Goal: Check status: Check status

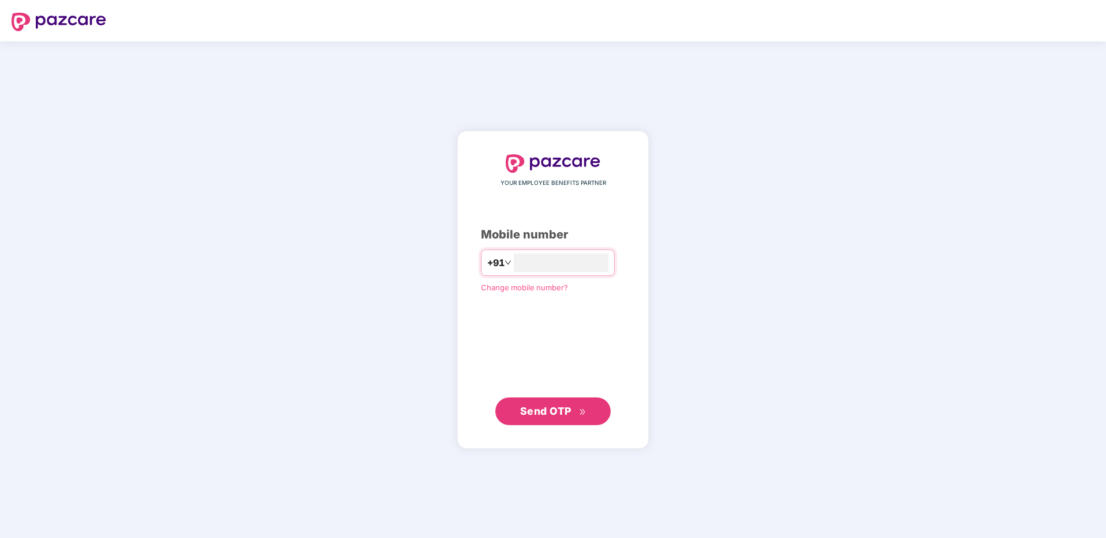
type input "**********"
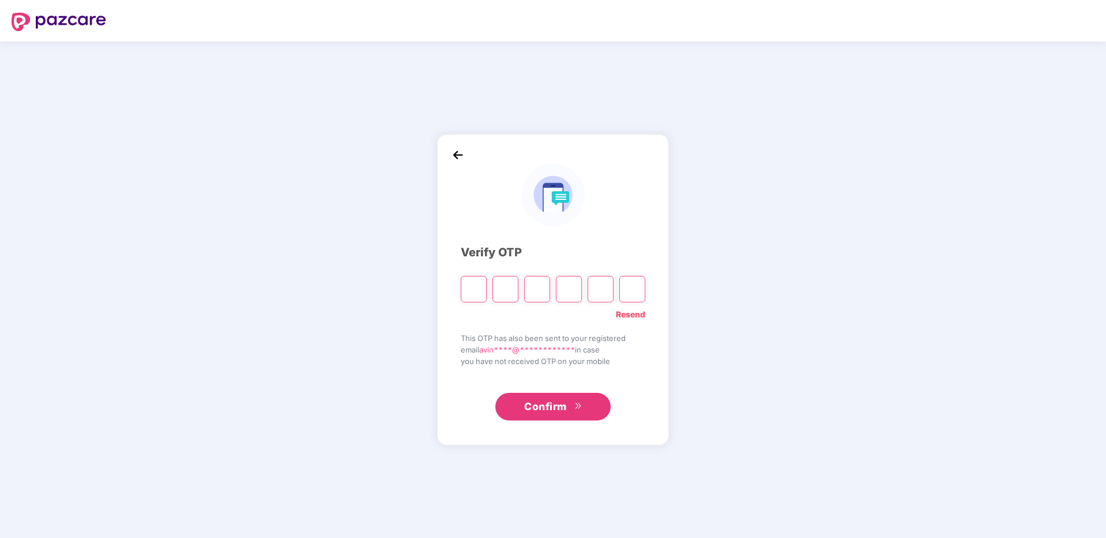
paste input "*"
type input "*"
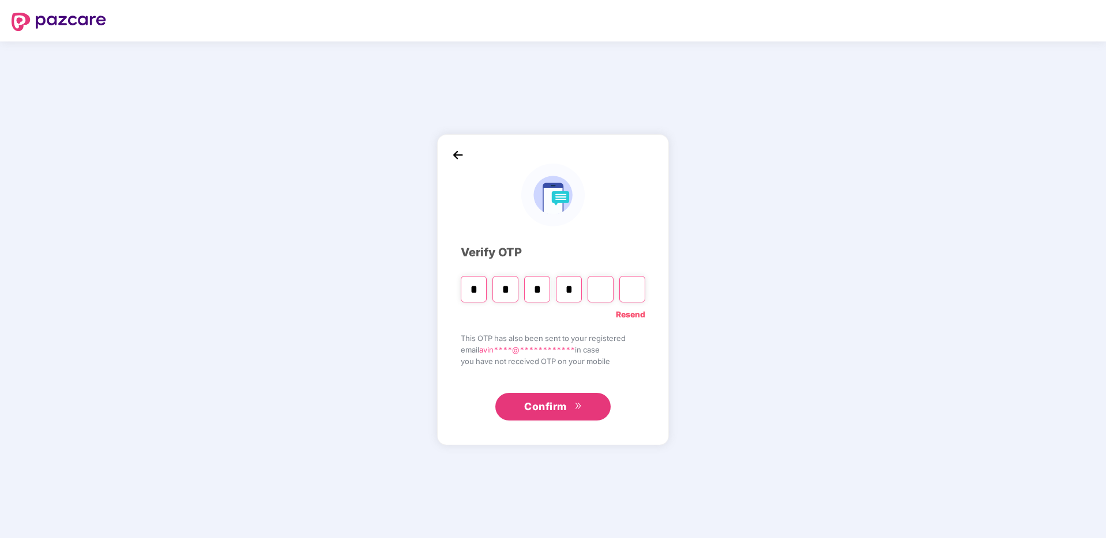
type input "*"
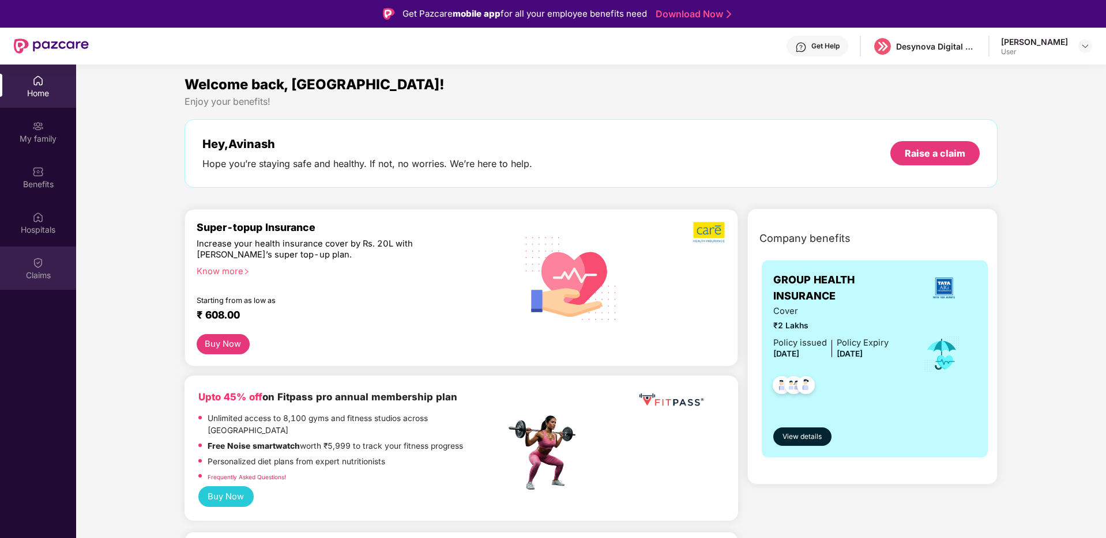
click at [34, 253] on div "Claims" at bounding box center [38, 268] width 76 height 43
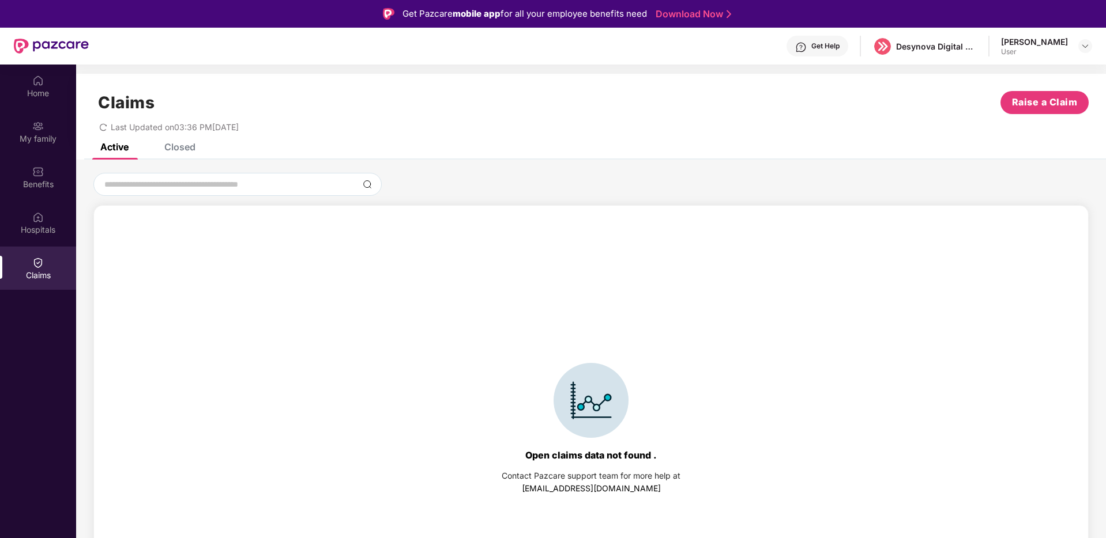
click at [189, 147] on div "Closed" at bounding box center [179, 147] width 31 height 12
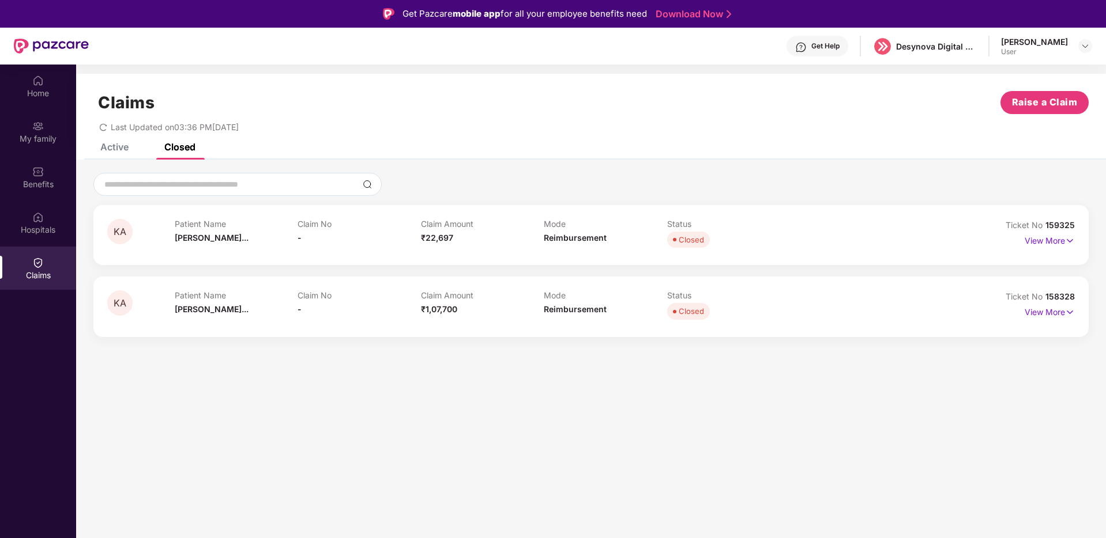
click at [116, 146] on div "Active" at bounding box center [114, 147] width 28 height 12
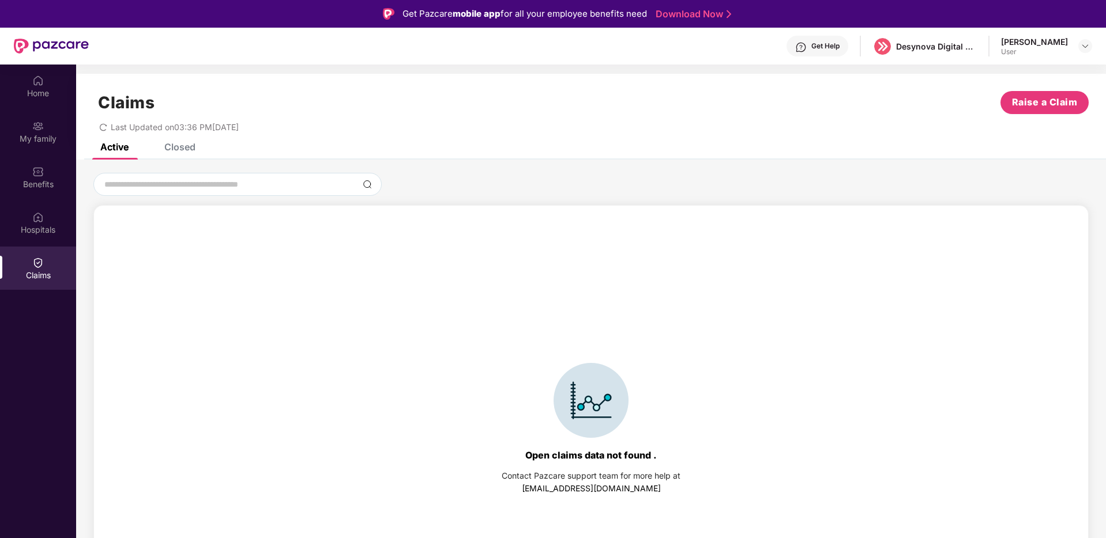
click at [183, 146] on div "Closed" at bounding box center [179, 147] width 31 height 12
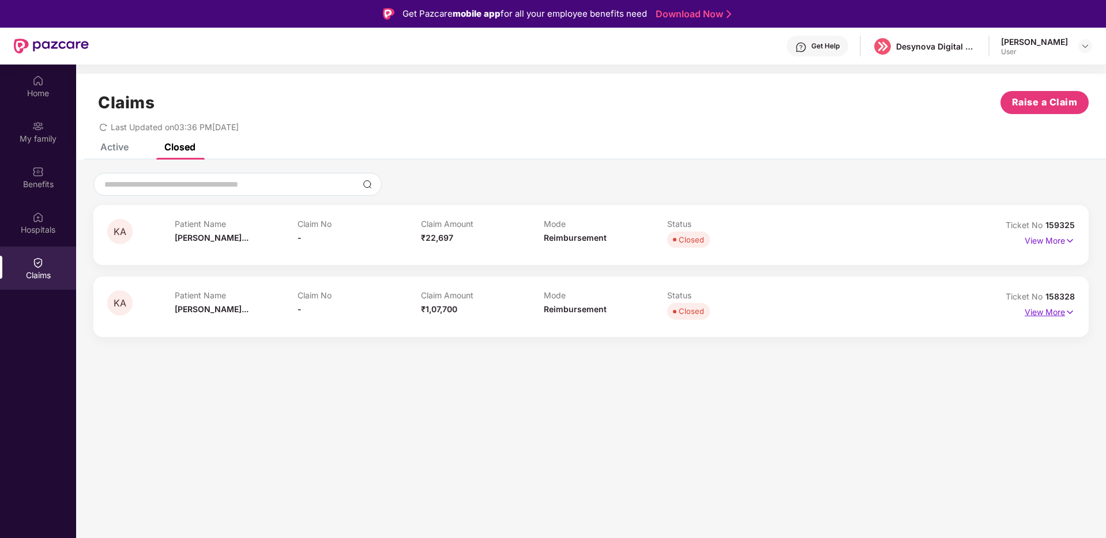
click at [1033, 316] on p "View More" at bounding box center [1049, 311] width 50 height 16
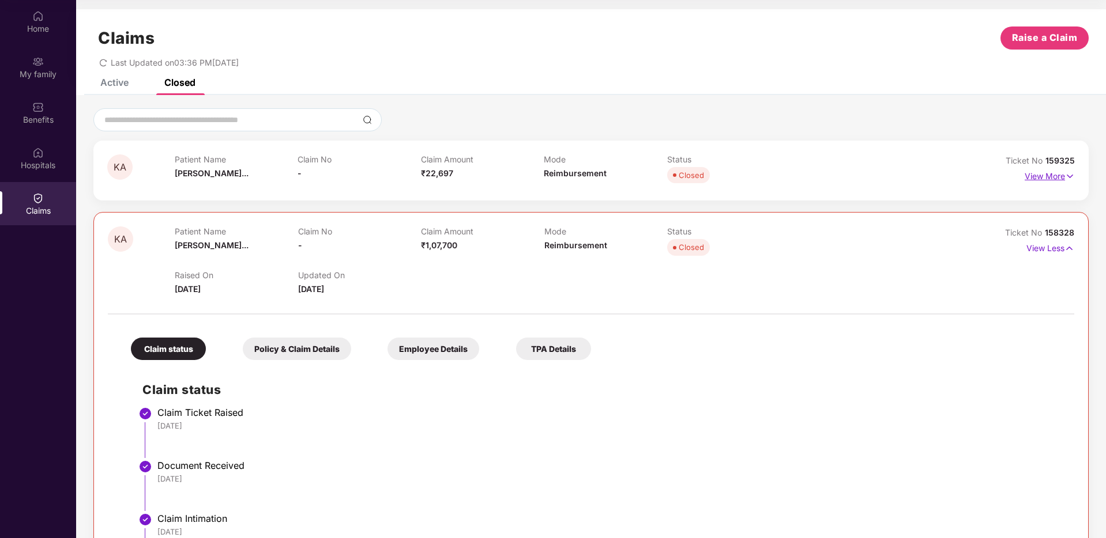
click at [1051, 175] on p "View More" at bounding box center [1049, 175] width 50 height 16
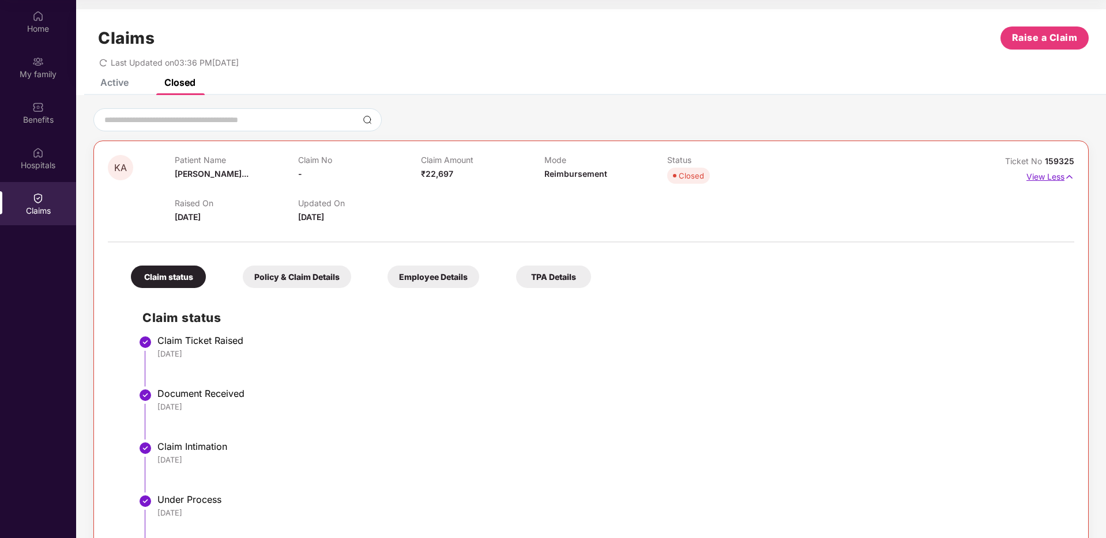
click at [1061, 177] on p "View Less" at bounding box center [1050, 176] width 48 height 16
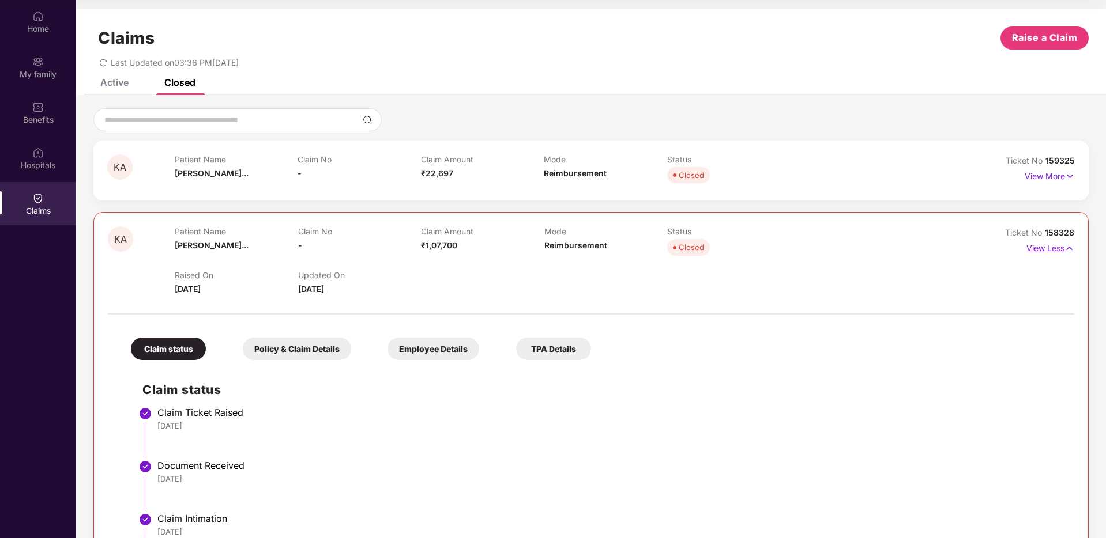
click at [1041, 245] on p "View Less" at bounding box center [1050, 247] width 48 height 16
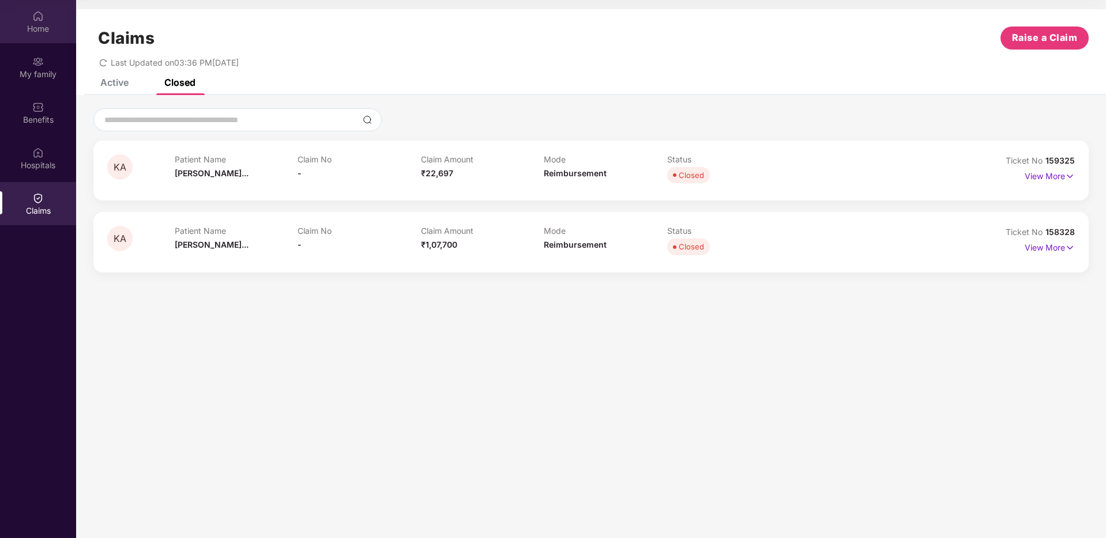
click at [39, 27] on div "Home" at bounding box center [38, 29] width 76 height 12
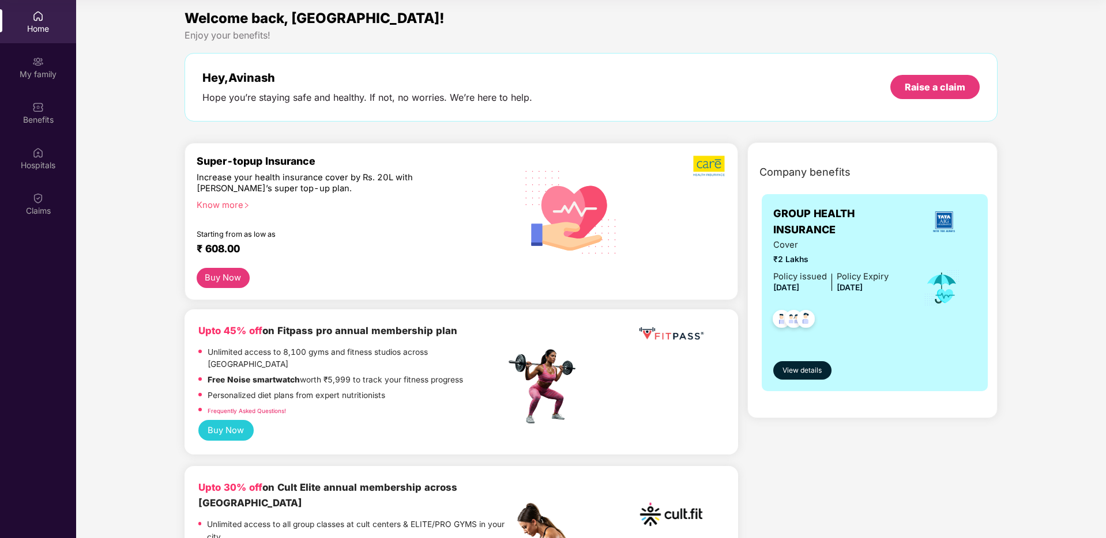
scroll to position [2, 0]
click at [48, 212] on div "Claims" at bounding box center [38, 211] width 76 height 12
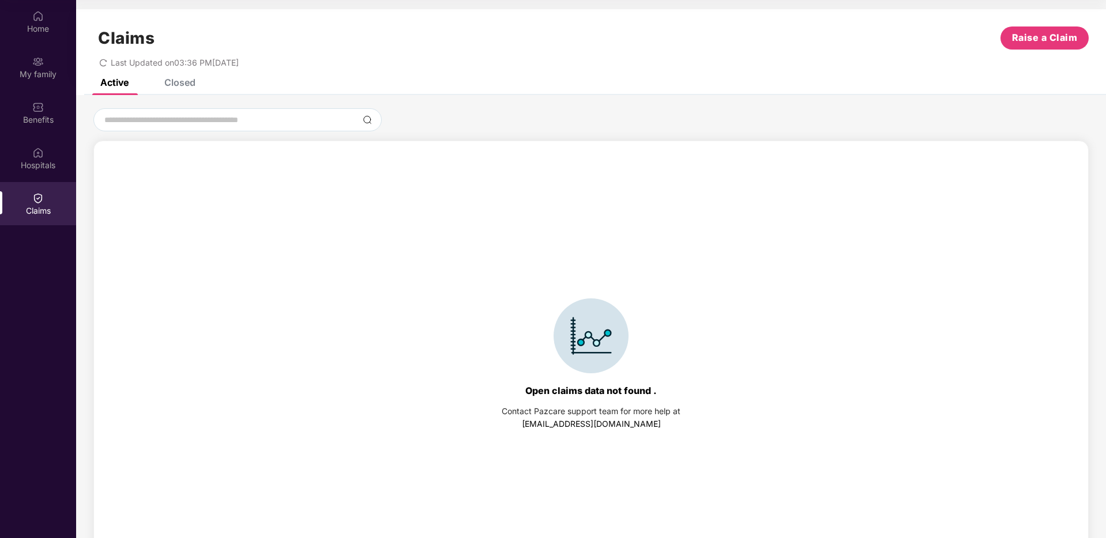
click at [186, 81] on div "Closed" at bounding box center [179, 83] width 31 height 12
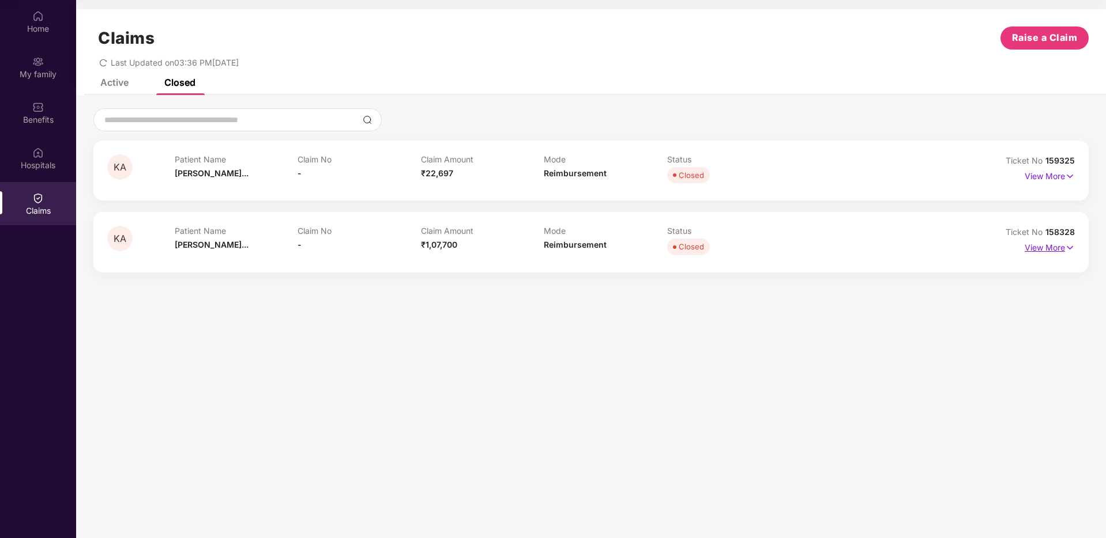
click at [1047, 248] on p "View More" at bounding box center [1049, 247] width 50 height 16
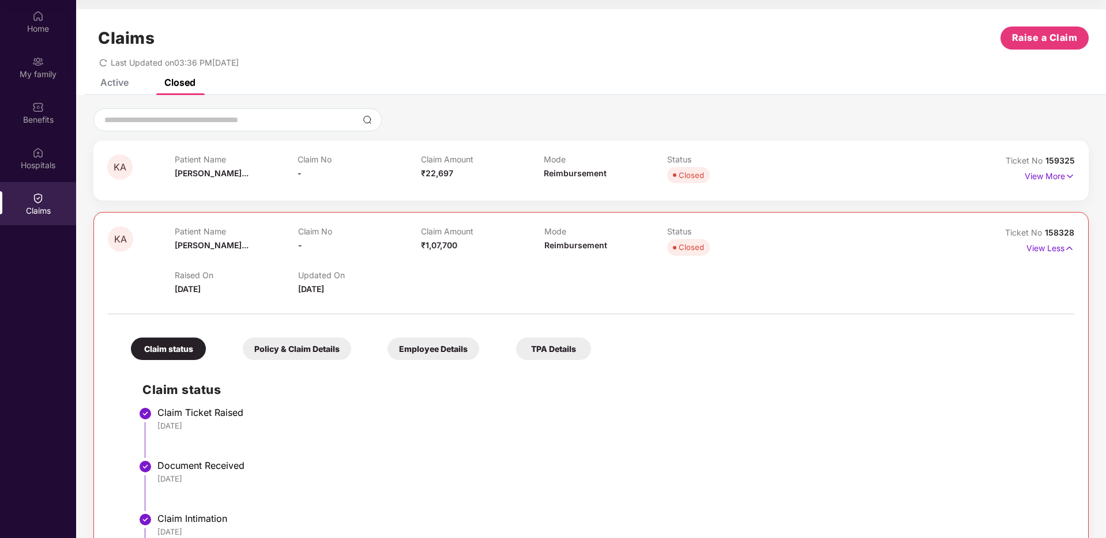
click at [304, 352] on div "Policy & Claim Details" at bounding box center [297, 349] width 108 height 22
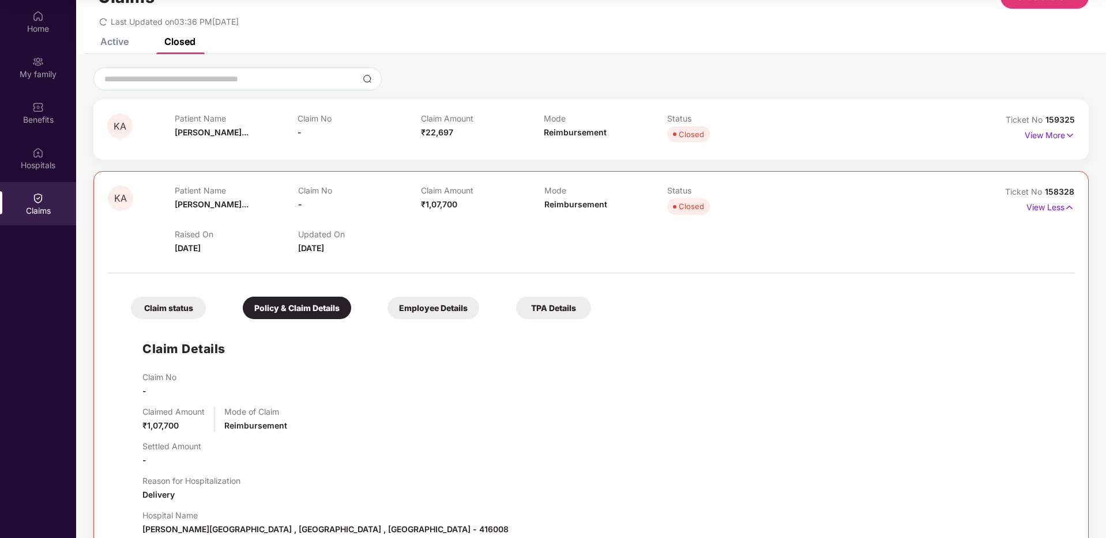
scroll to position [67, 0]
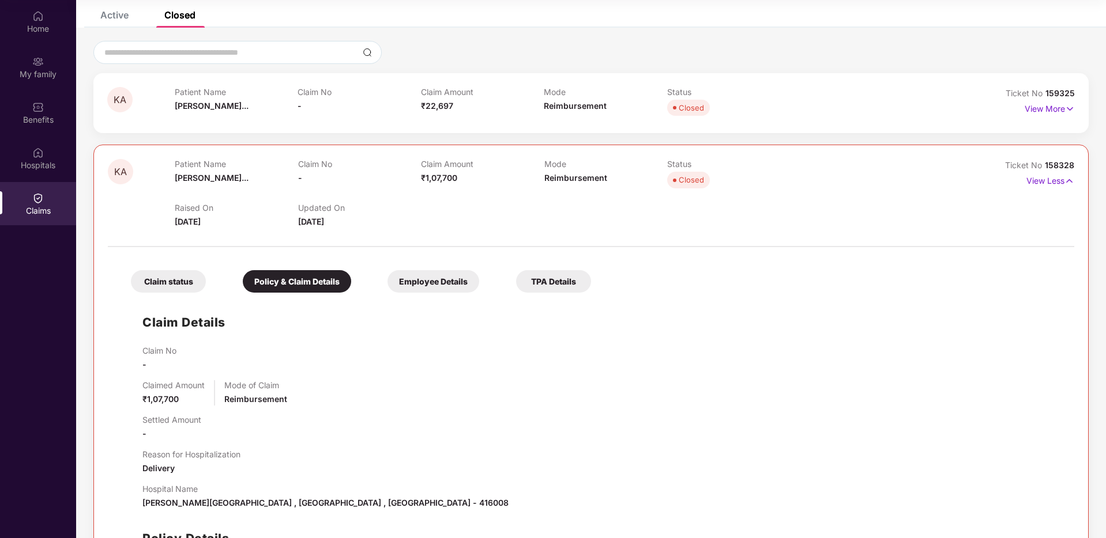
click at [459, 285] on div "Employee Details" at bounding box center [433, 281] width 92 height 22
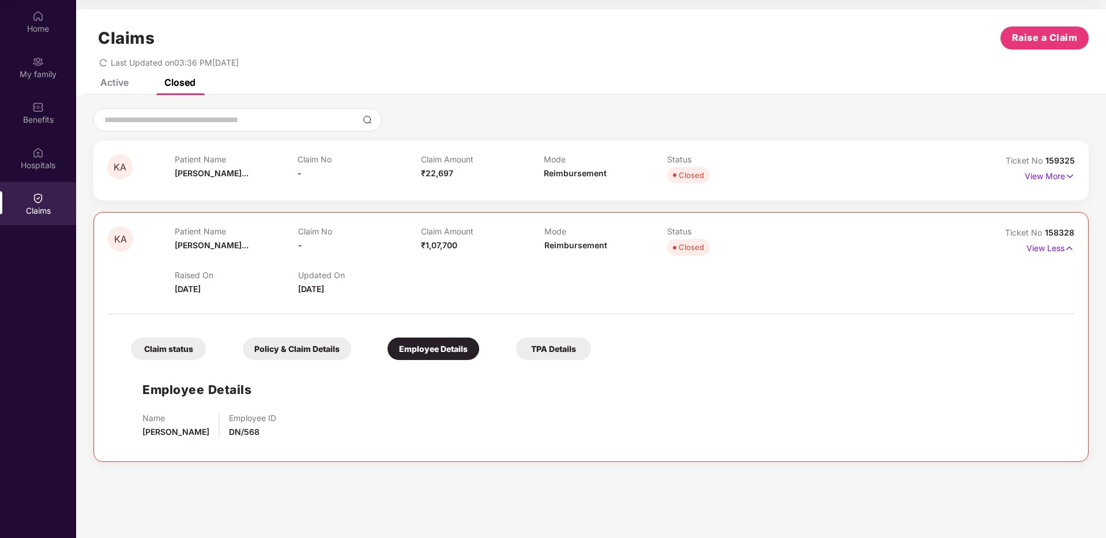
scroll to position [0, 0]
click at [571, 353] on div "TPA Details" at bounding box center [553, 349] width 75 height 22
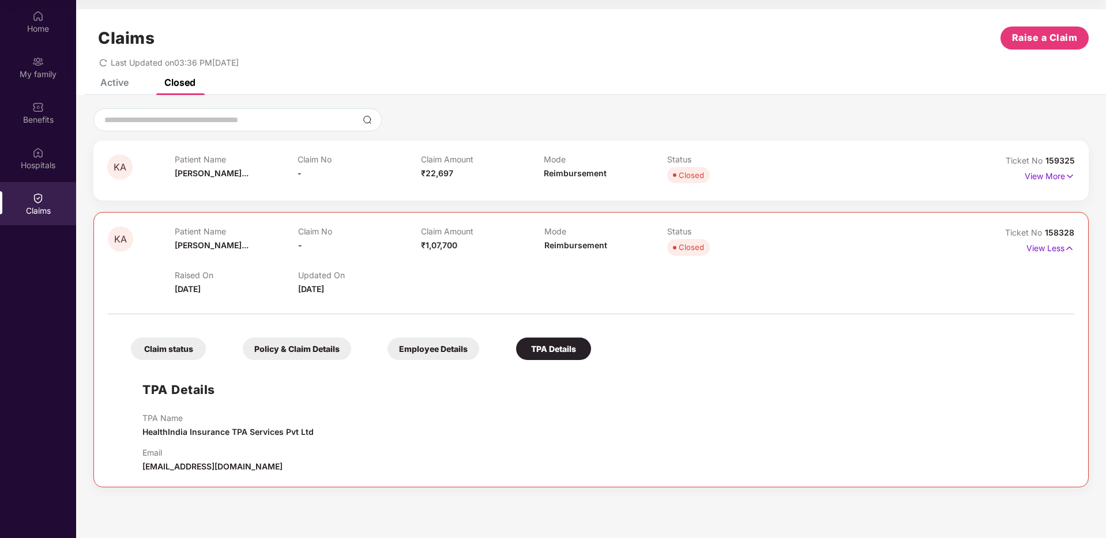
click at [420, 348] on div "Employee Details" at bounding box center [433, 349] width 92 height 22
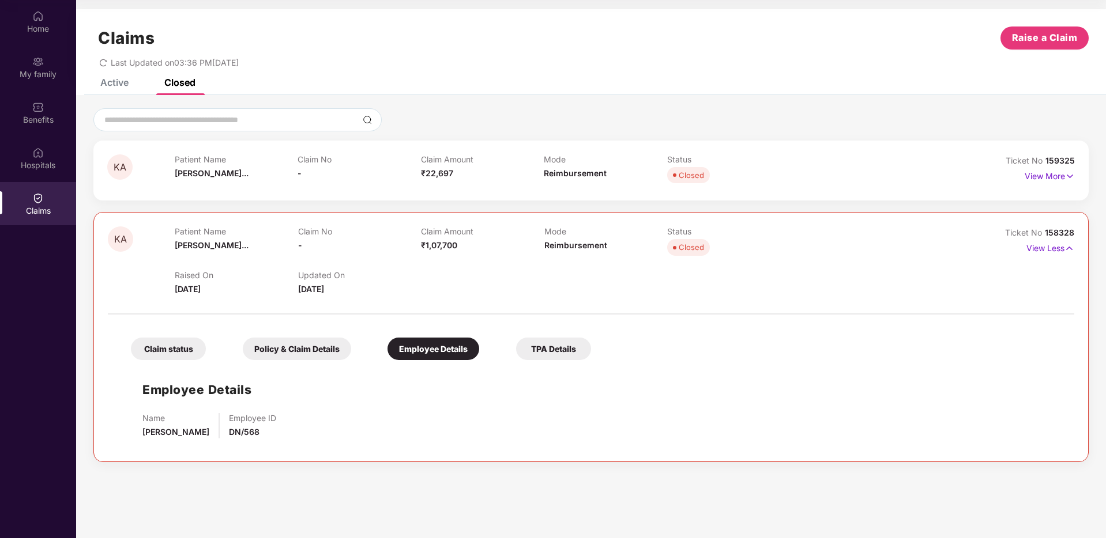
click at [310, 351] on div "Policy & Claim Details" at bounding box center [297, 349] width 108 height 22
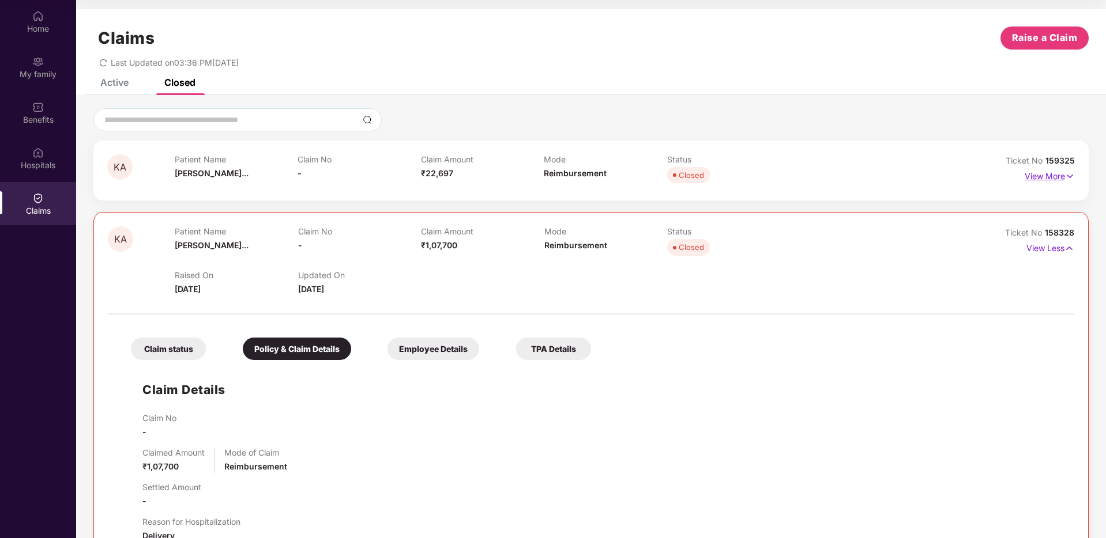
click at [1041, 176] on p "View More" at bounding box center [1049, 175] width 50 height 16
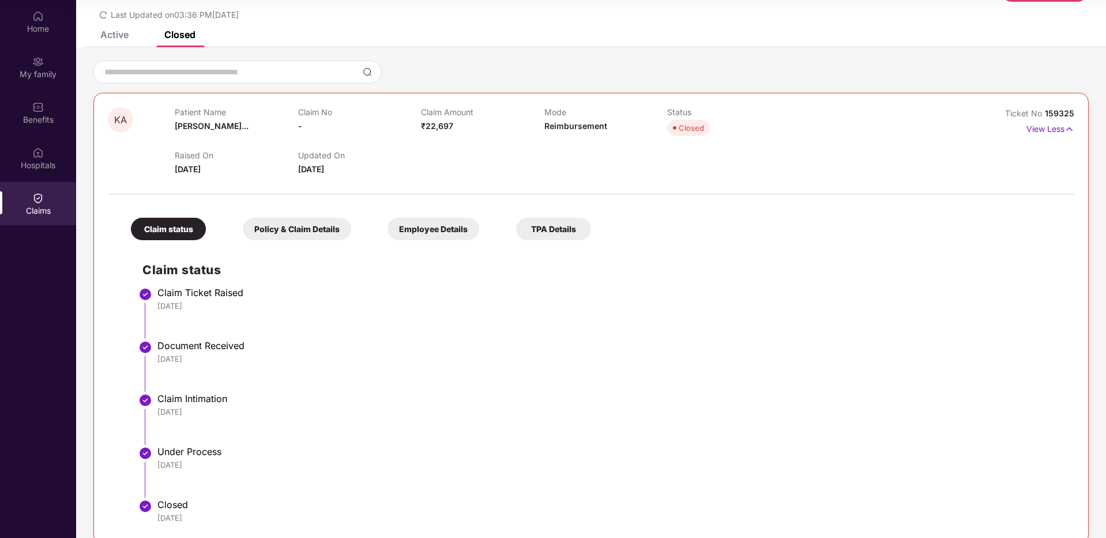
scroll to position [20, 0]
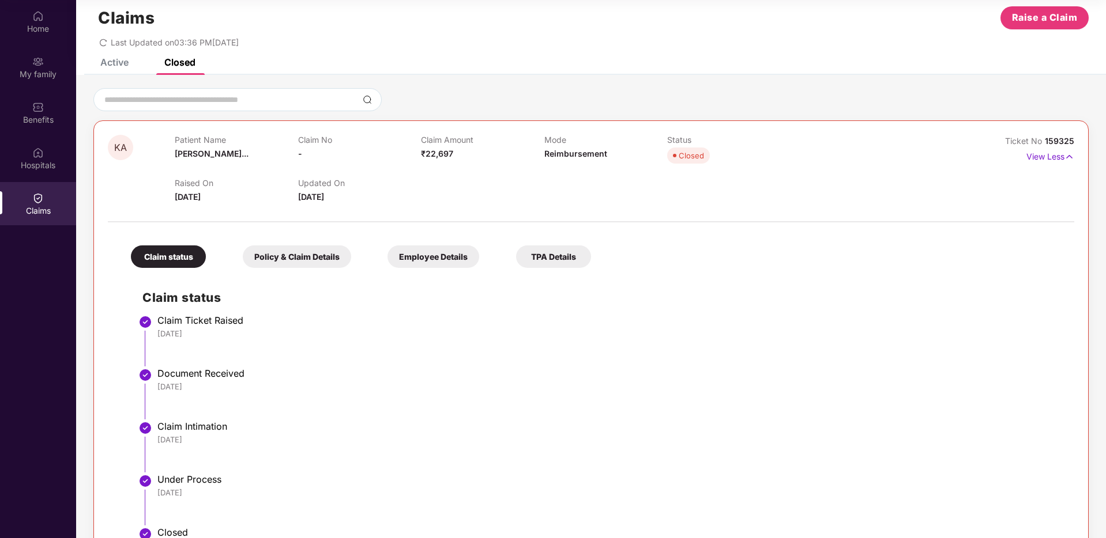
click at [114, 61] on div "Active" at bounding box center [114, 62] width 28 height 12
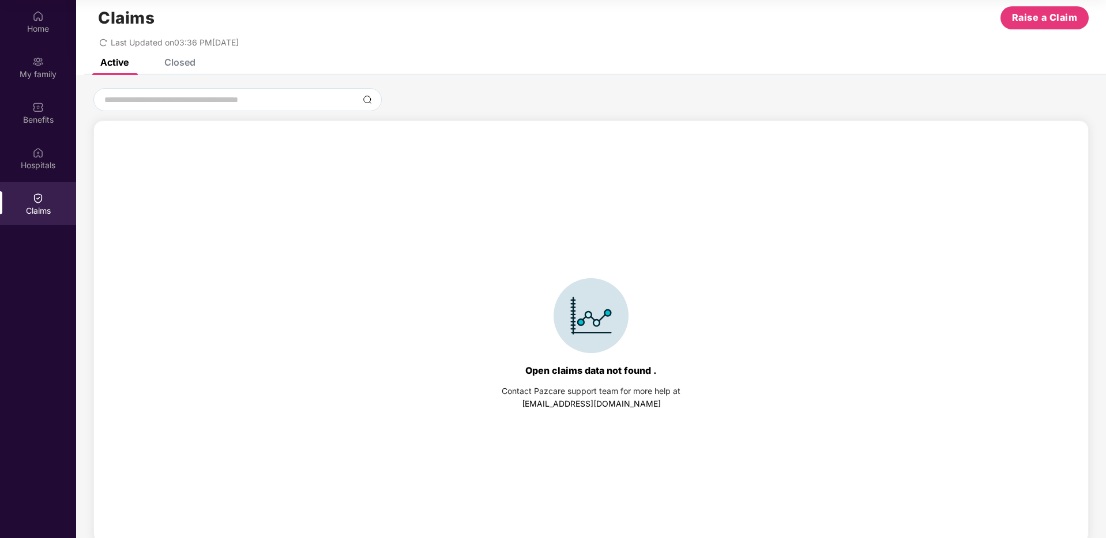
click at [174, 63] on div "Closed" at bounding box center [179, 62] width 31 height 12
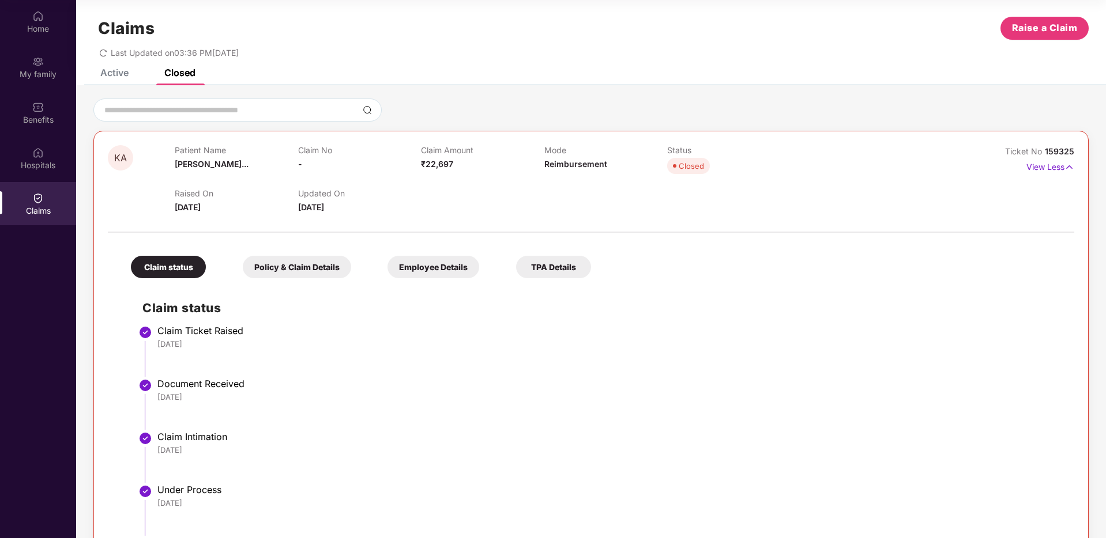
scroll to position [7, 0]
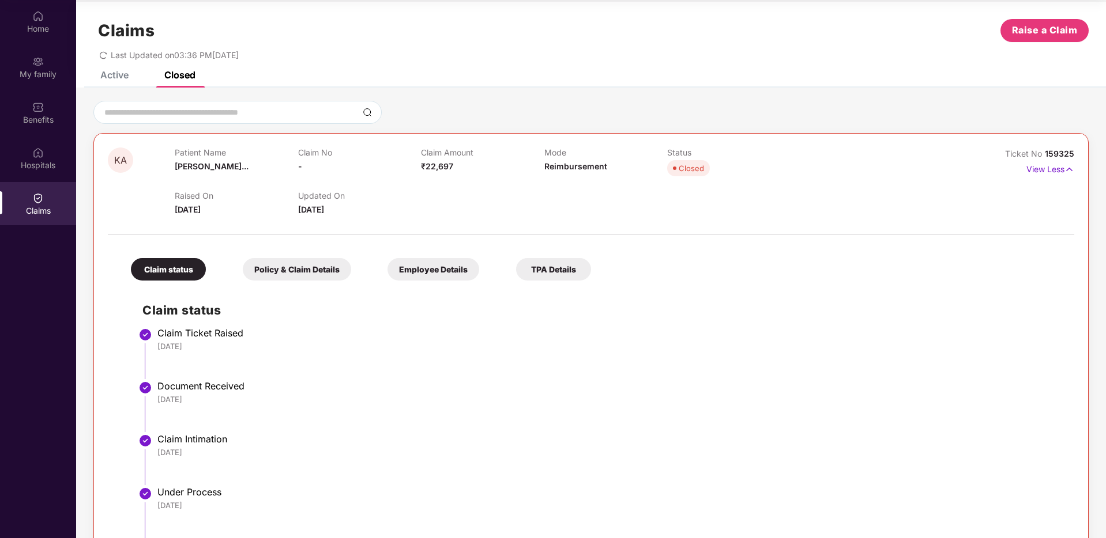
click at [118, 75] on div "Active" at bounding box center [114, 75] width 28 height 12
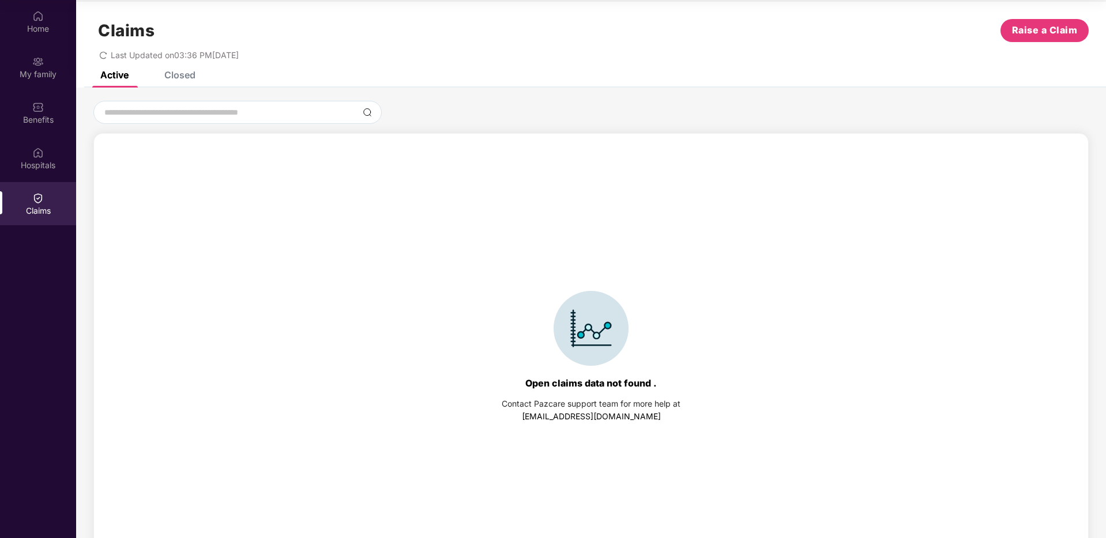
click at [42, 202] on img at bounding box center [38, 199] width 12 height 12
click at [176, 74] on div "Closed" at bounding box center [179, 75] width 31 height 12
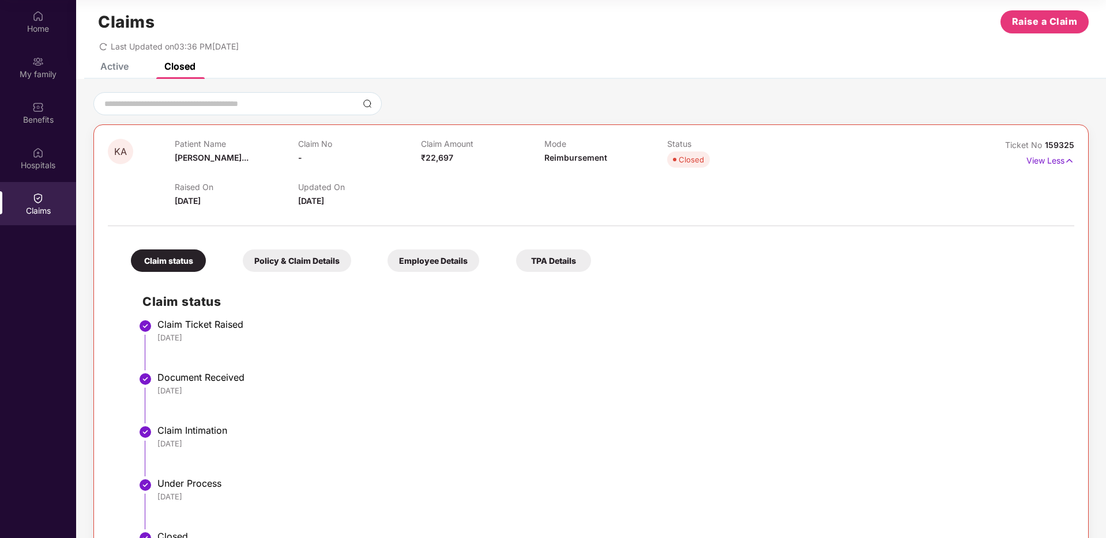
scroll to position [22, 0]
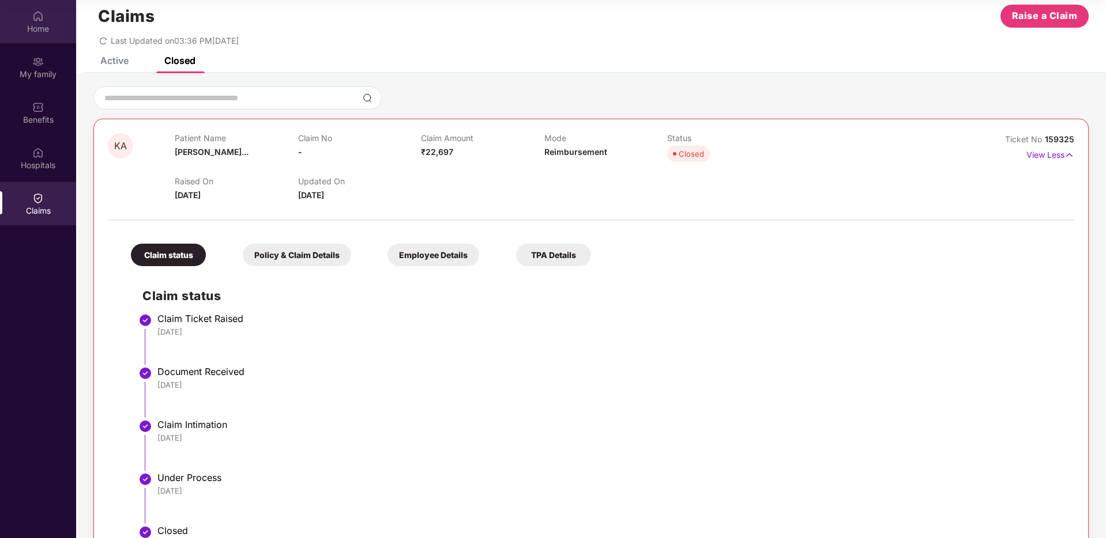
click at [51, 31] on div "Home" at bounding box center [38, 29] width 76 height 12
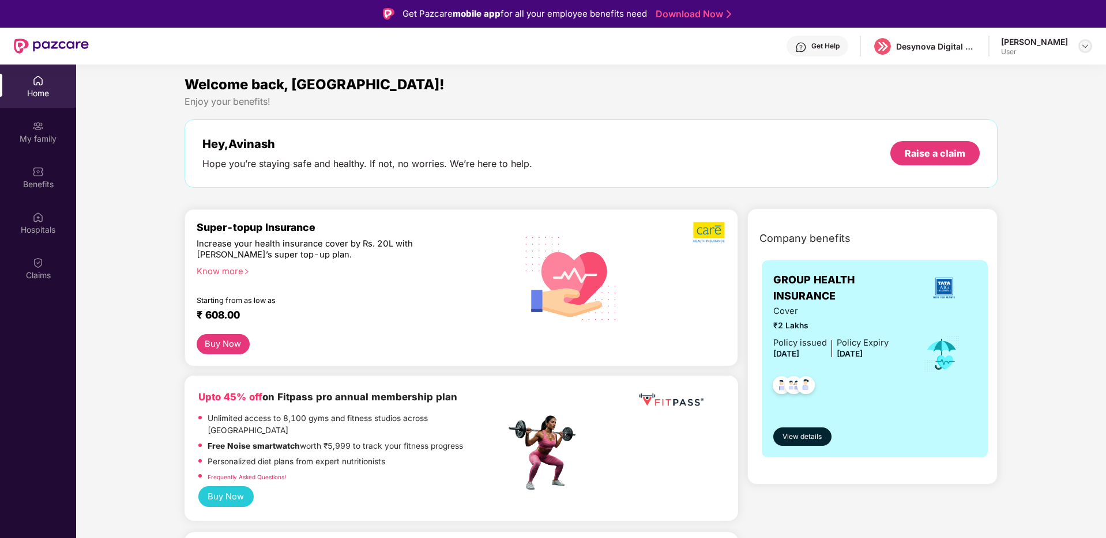
click at [1088, 44] on img at bounding box center [1084, 46] width 9 height 9
click at [1008, 84] on div "Logout" at bounding box center [1031, 73] width 150 height 22
